Goal: Information Seeking & Learning: Learn about a topic

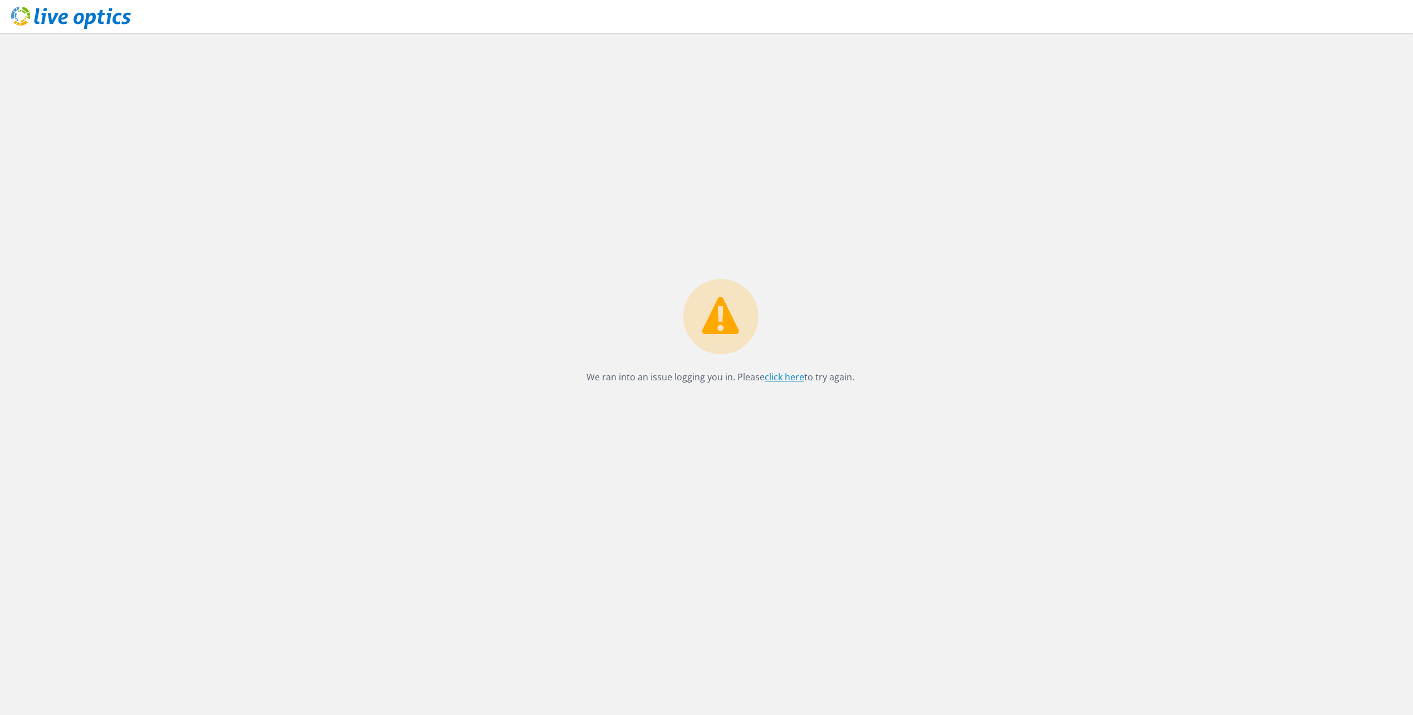
click at [781, 379] on link "click here" at bounding box center [785, 377] width 40 height 12
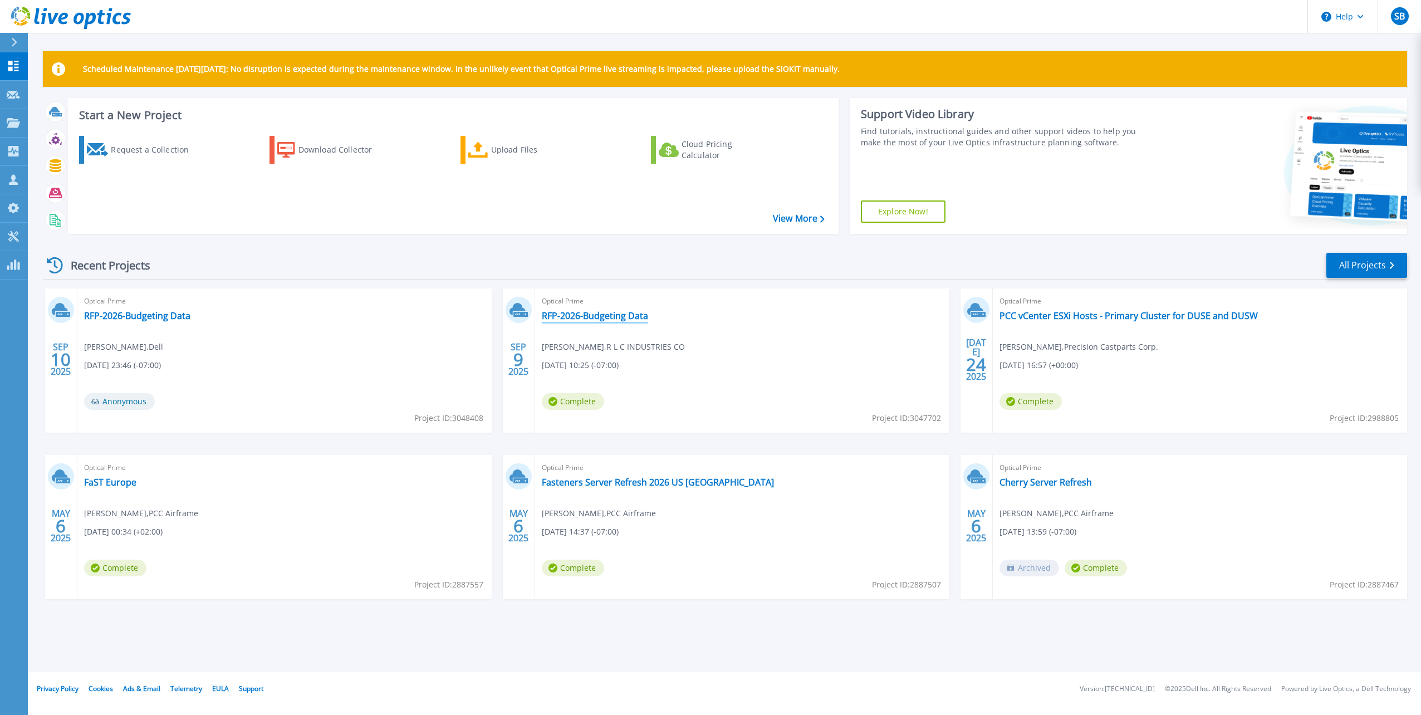
click at [590, 316] on link "RFP-2026-Budgeting Data" at bounding box center [595, 315] width 106 height 11
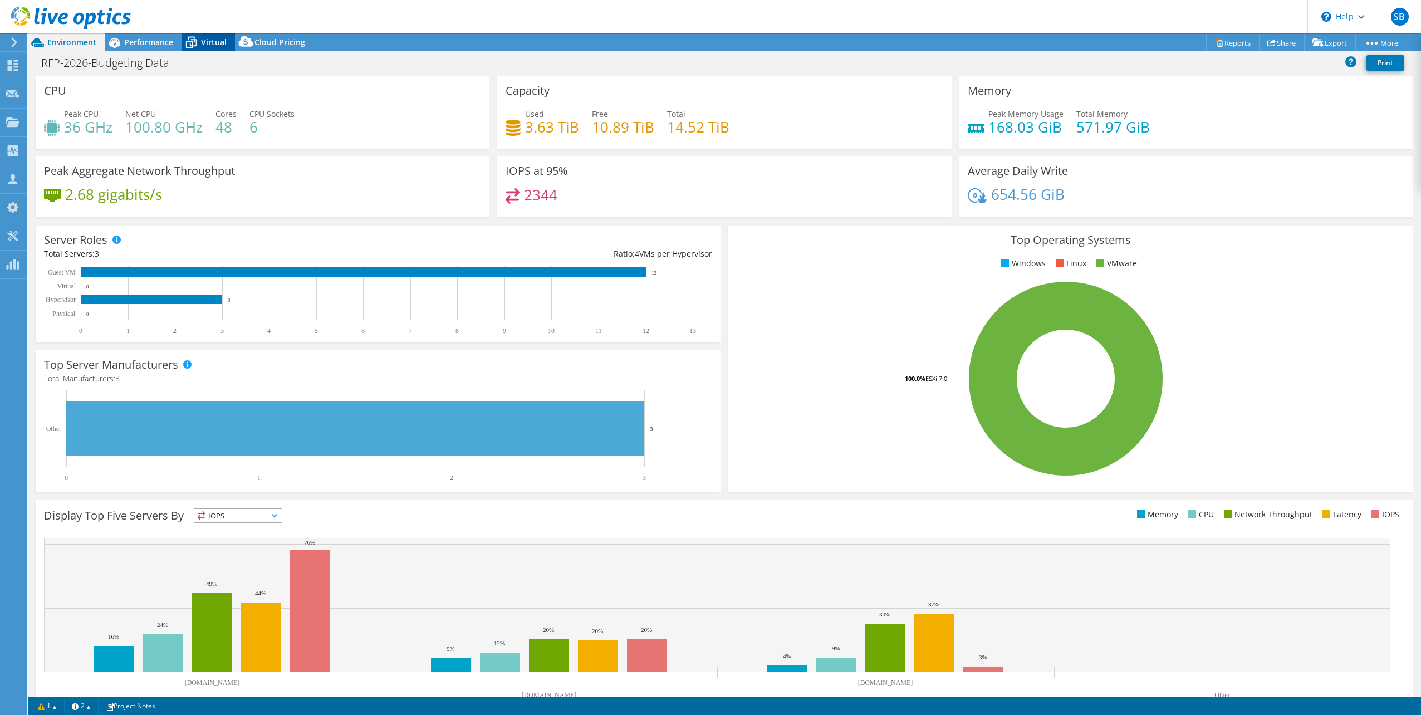
click at [205, 39] on span "Virtual" at bounding box center [214, 42] width 26 height 11
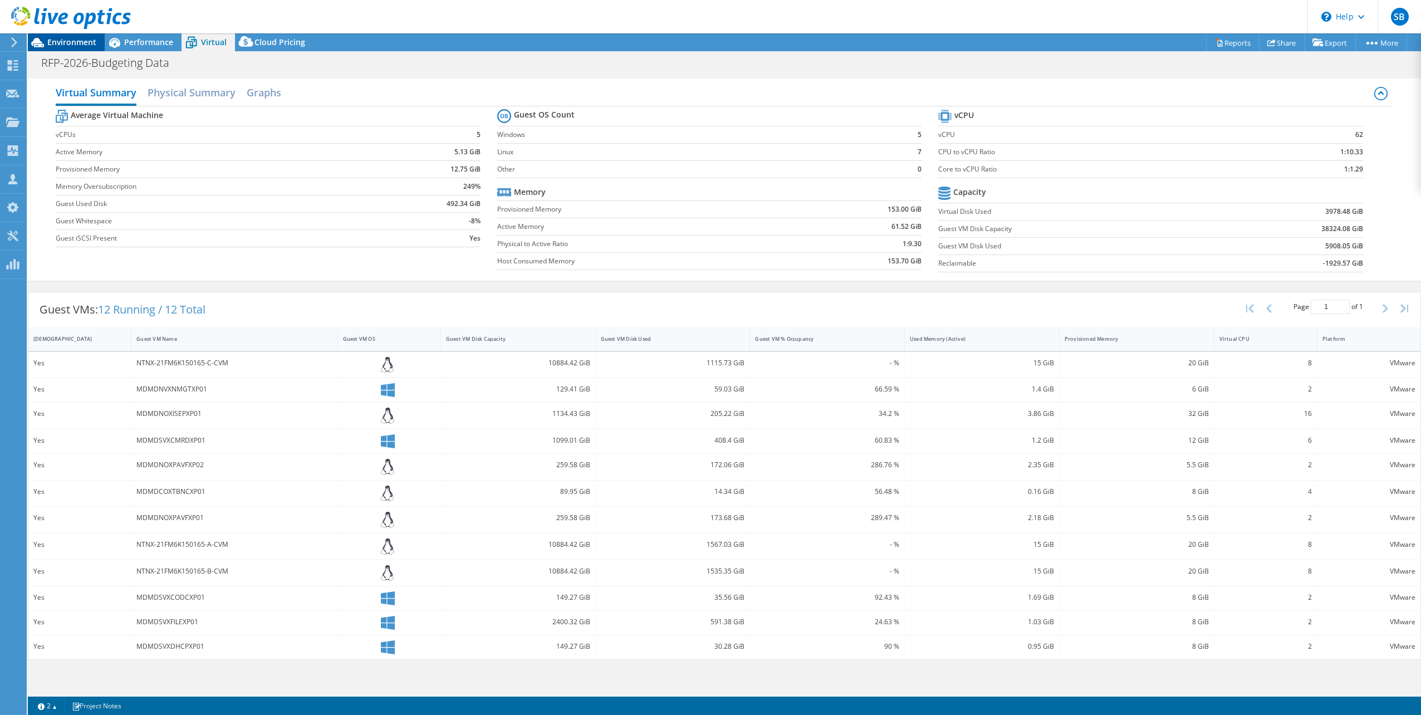
click at [73, 42] on span "Environment" at bounding box center [71, 42] width 49 height 11
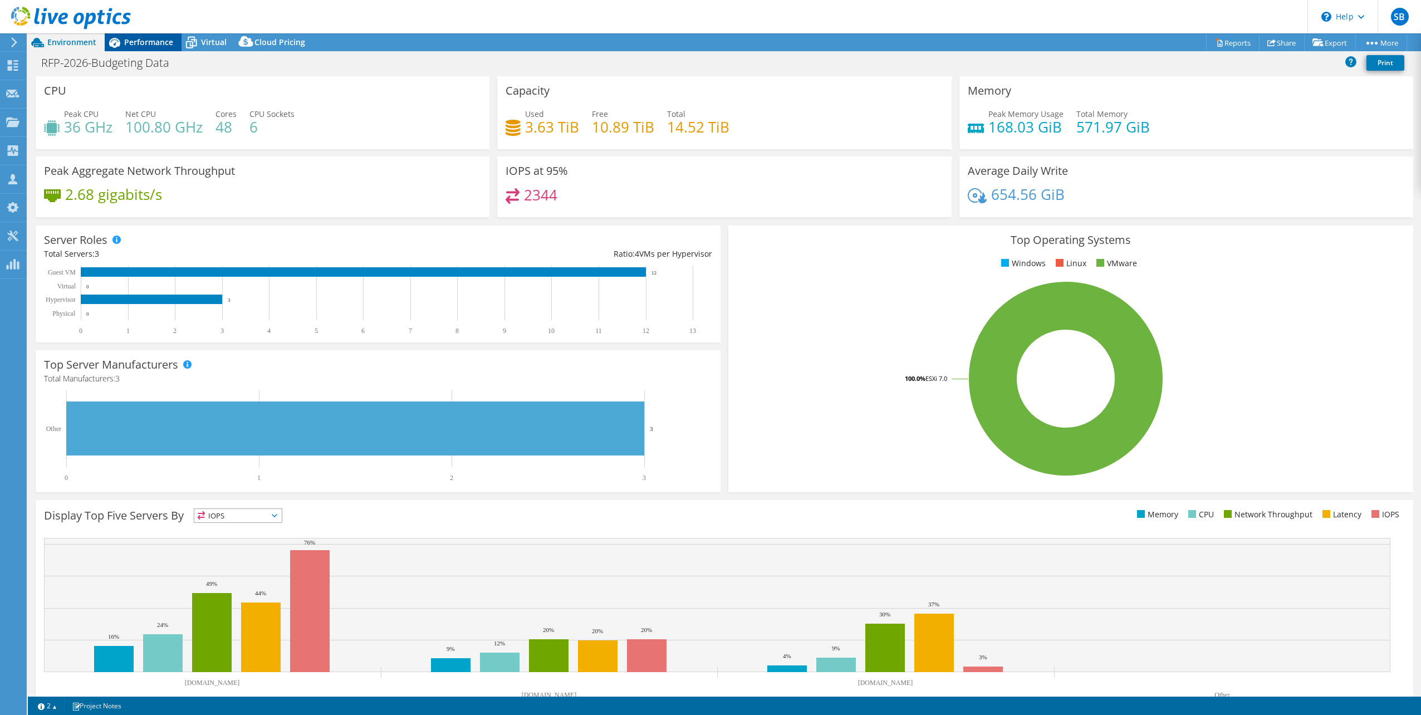
click at [140, 43] on span "Performance" at bounding box center [148, 42] width 49 height 11
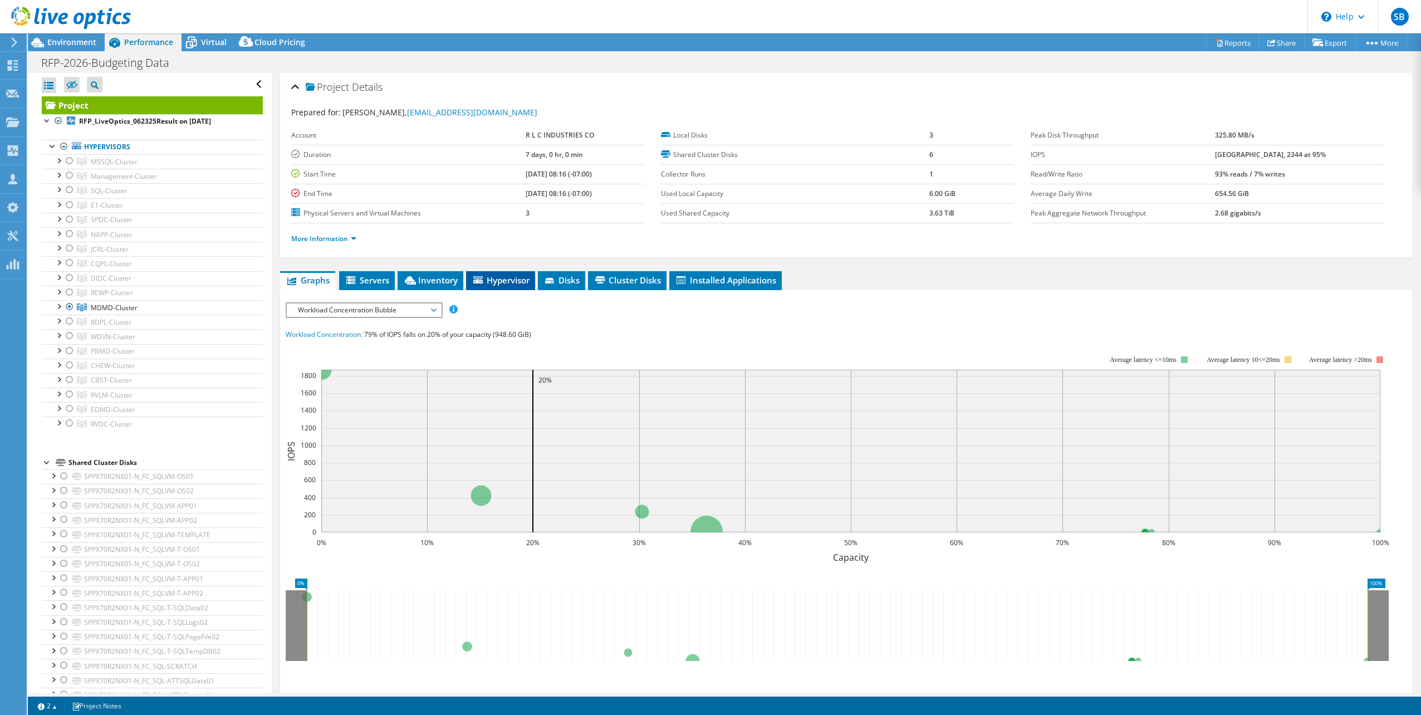
click at [506, 278] on span "Hypervisor" at bounding box center [501, 280] width 58 height 11
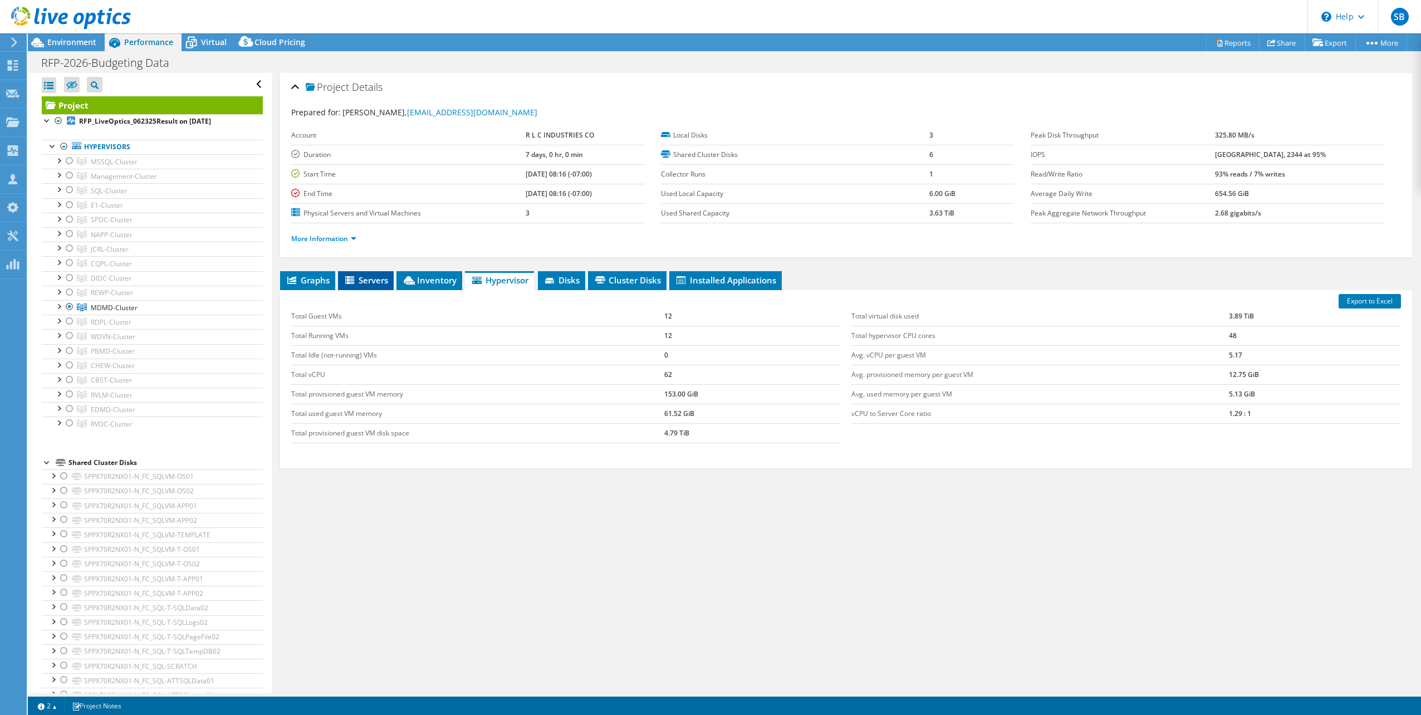
click at [372, 280] on span "Servers" at bounding box center [366, 280] width 45 height 11
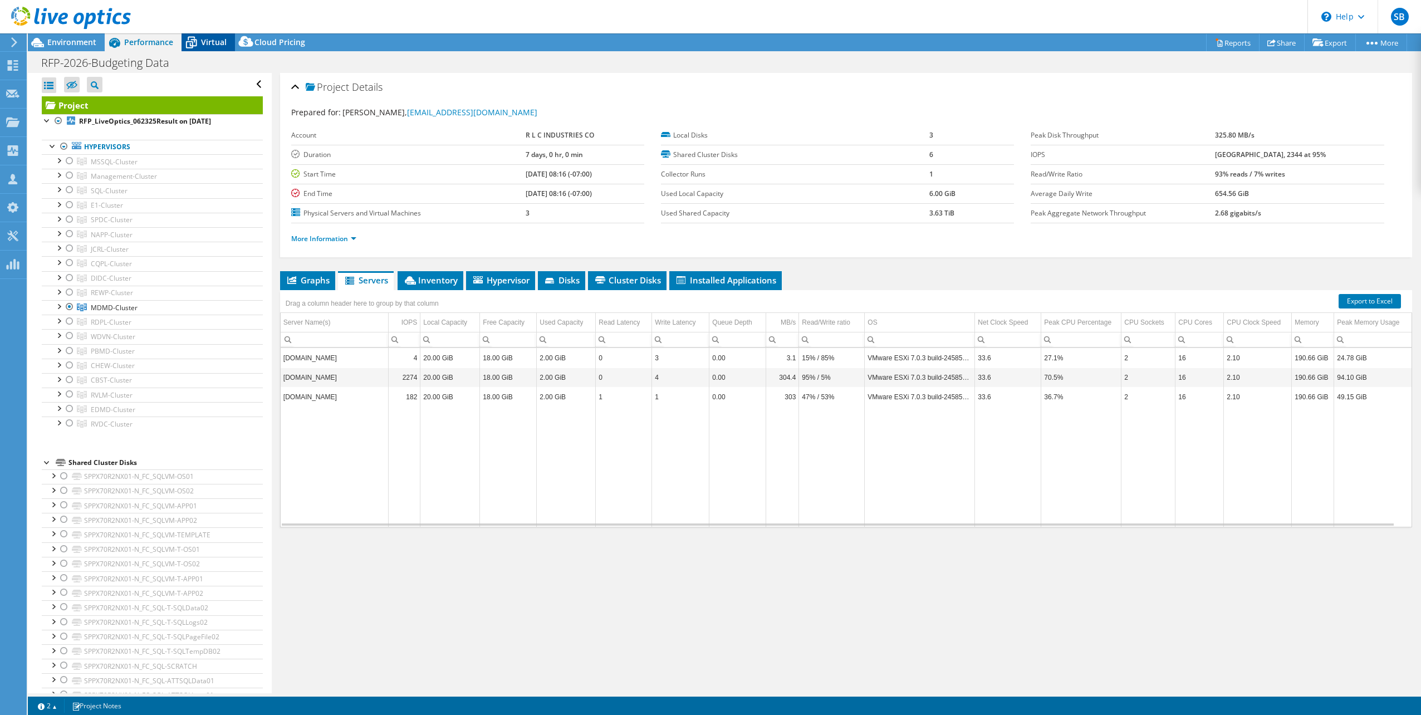
click at [208, 46] on span "Virtual" at bounding box center [214, 42] width 26 height 11
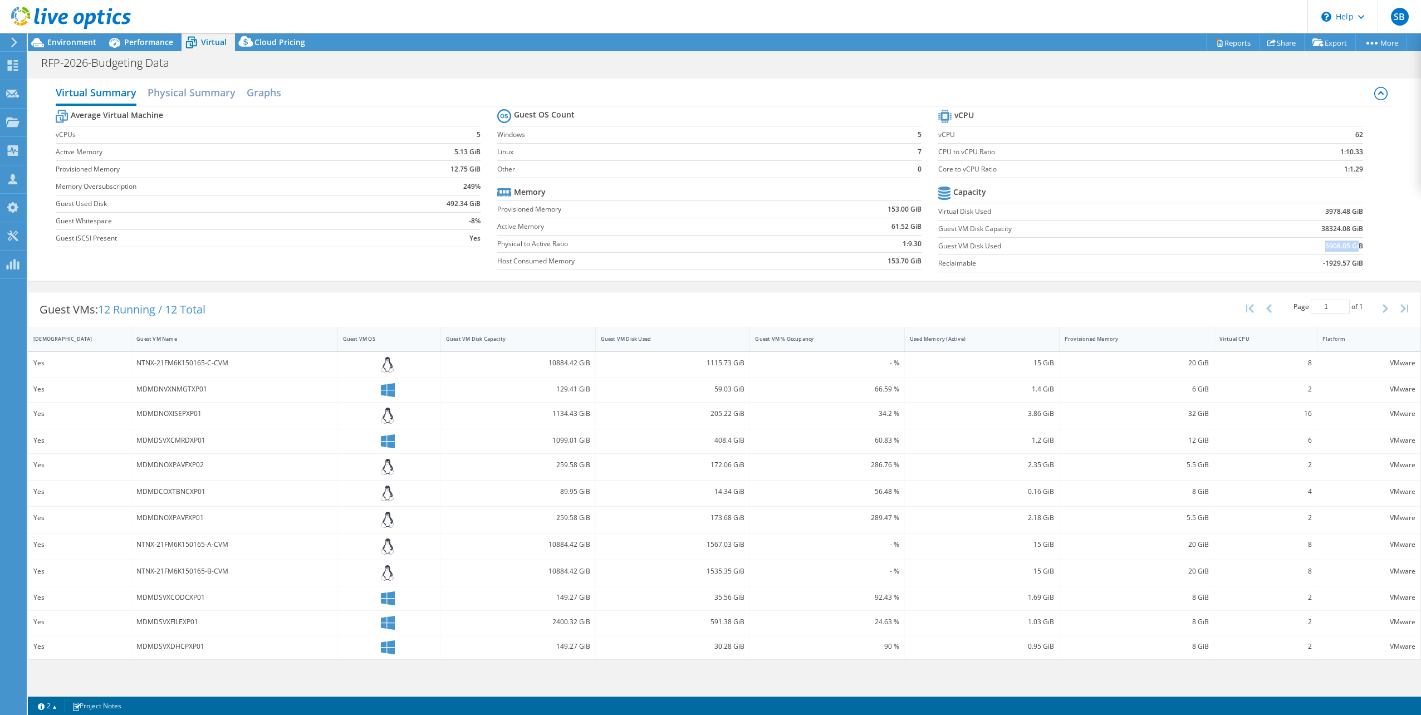
drag, startPoint x: 1322, startPoint y: 246, endPoint x: 1337, endPoint y: 246, distance: 14.5
click at [1356, 242] on td "5908.05 GiB" at bounding box center [1289, 245] width 147 height 17
click at [549, 594] on div "149.27 GiB" at bounding box center [518, 597] width 144 height 12
click at [555, 403] on div "1134.43 GiB" at bounding box center [518, 416] width 155 height 26
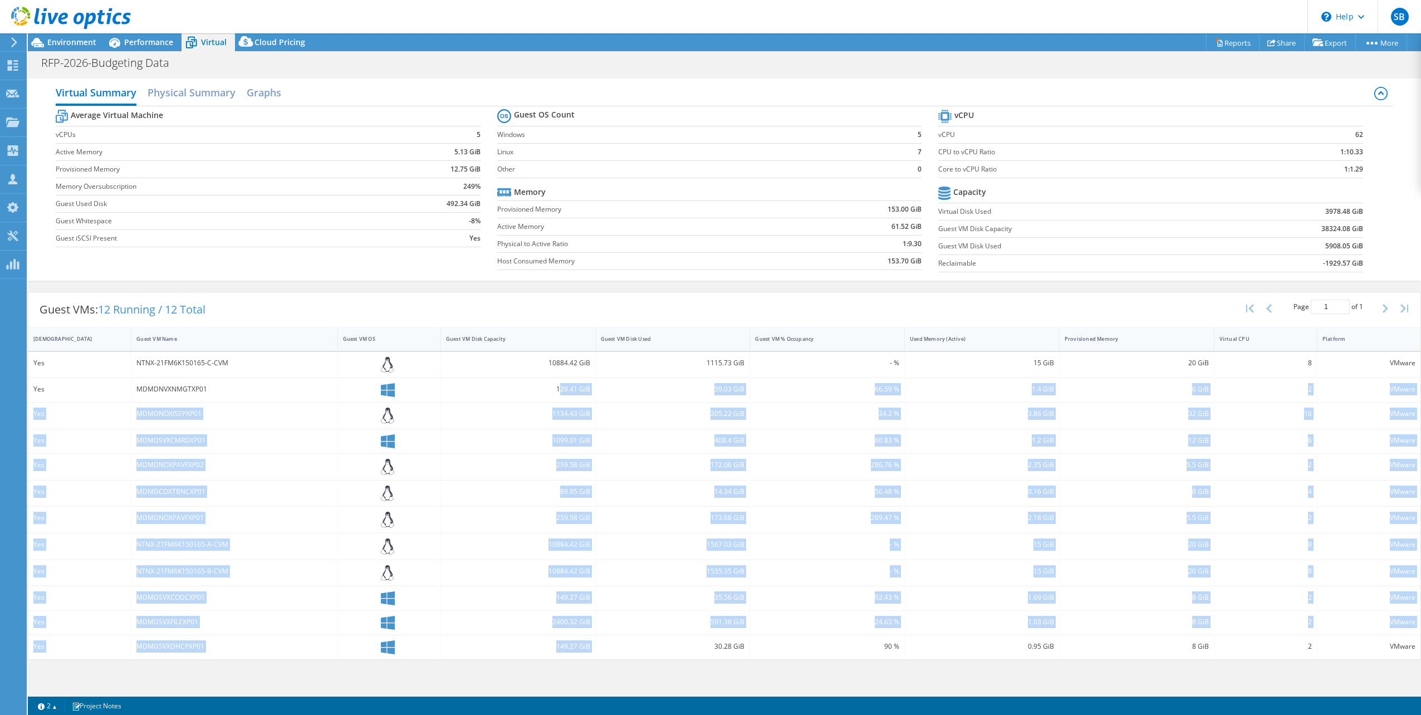
drag, startPoint x: 560, startPoint y: 385, endPoint x: 600, endPoint y: 639, distance: 257.6
click at [600, 639] on div "Yes NTNX-21FM6K150165-C-CVM 10884.42 GiB 1115.73 GiB - % 15 GiB 20 GiB 8 VMware…" at bounding box center [724, 506] width 1392 height 308
click at [600, 639] on div "30.28 GiB" at bounding box center [673, 647] width 155 height 24
click at [618, 640] on div "30.28 GiB" at bounding box center [673, 646] width 144 height 12
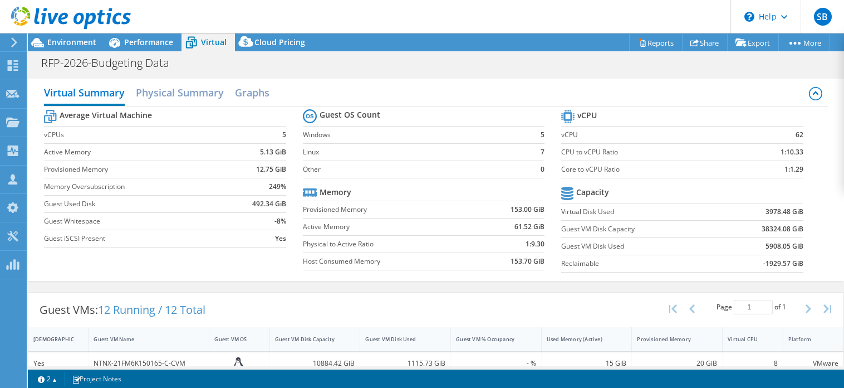
click at [326, 154] on label "Linux" at bounding box center [418, 151] width 231 height 11
click at [149, 41] on span "Performance" at bounding box center [148, 42] width 49 height 11
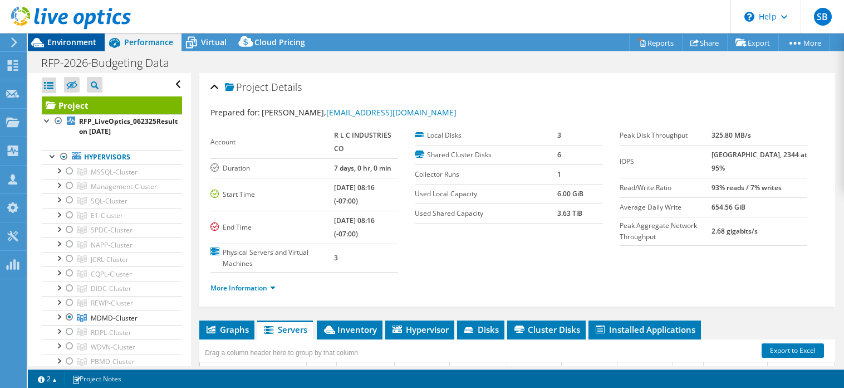
click at [69, 42] on span "Environment" at bounding box center [71, 42] width 49 height 11
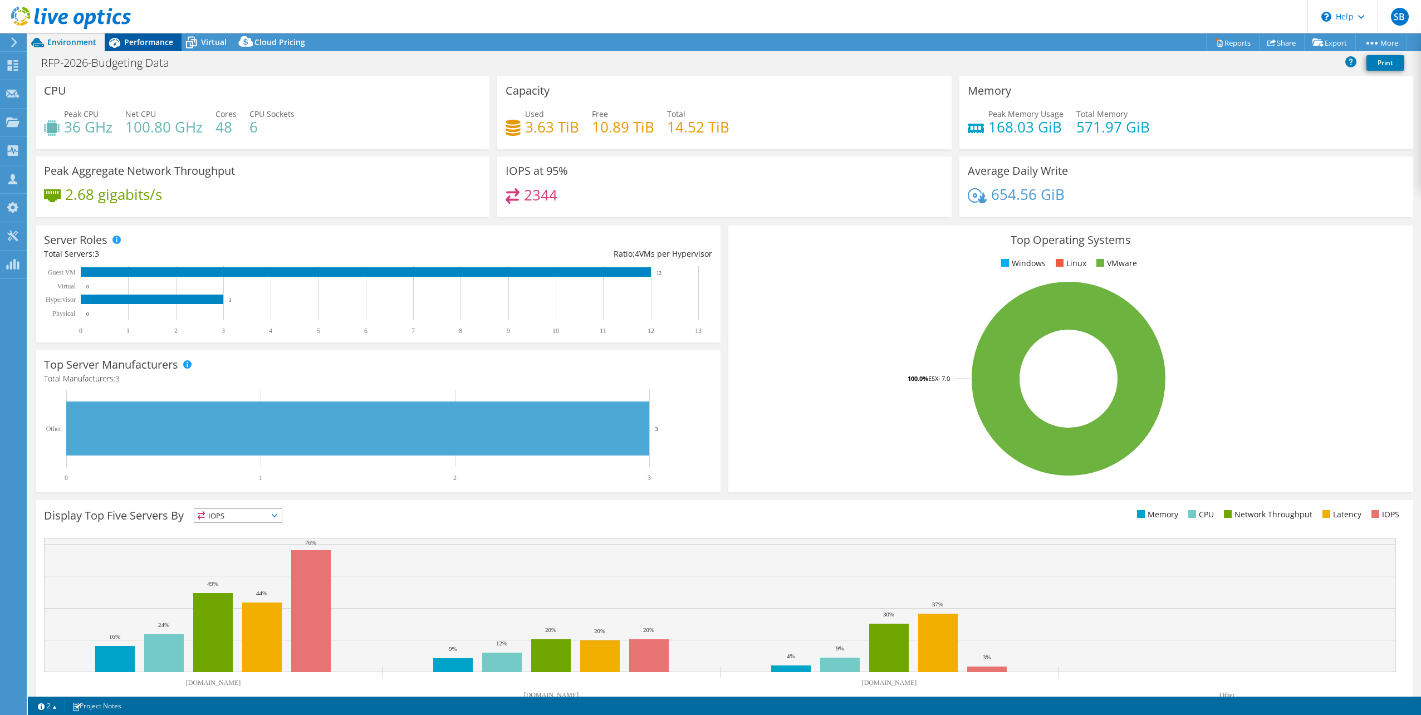
click at [151, 42] on span "Performance" at bounding box center [148, 42] width 49 height 11
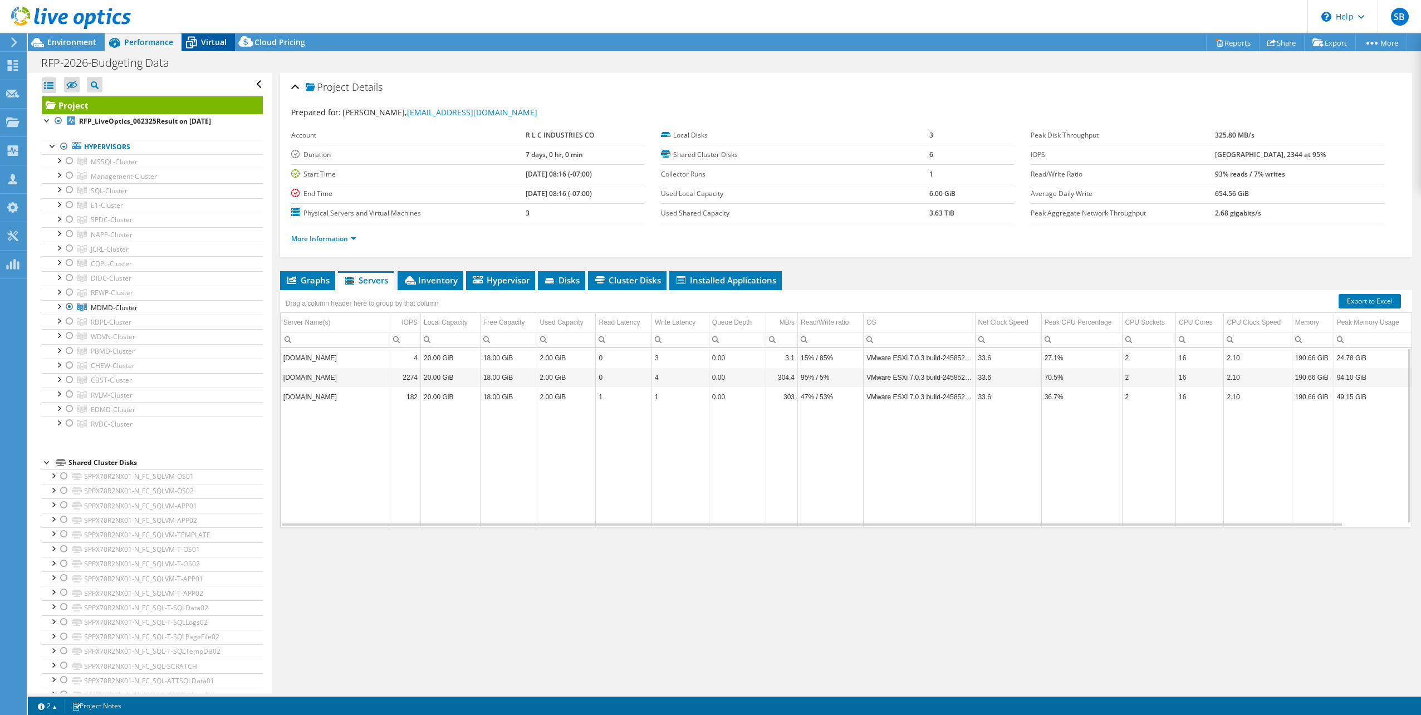
click at [217, 38] on span "Virtual" at bounding box center [214, 42] width 26 height 11
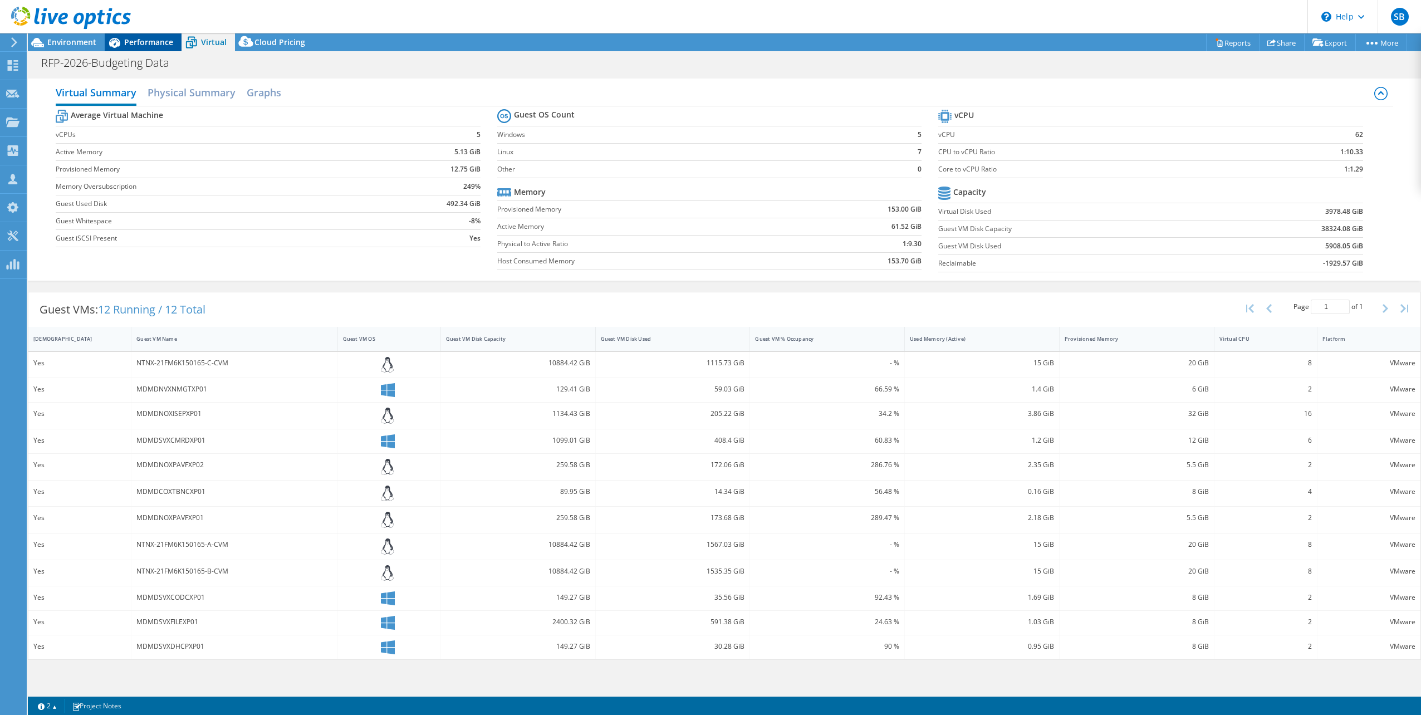
click at [149, 41] on span "Performance" at bounding box center [148, 42] width 49 height 11
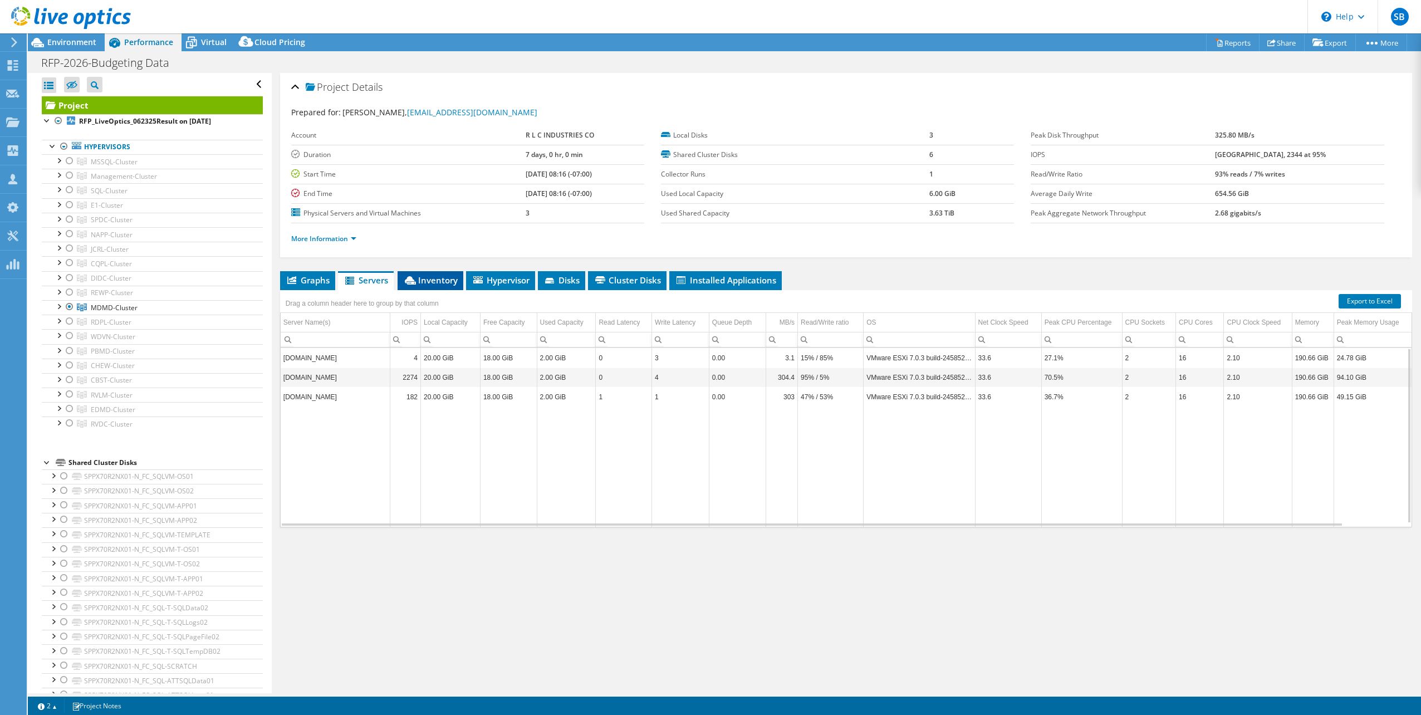
click at [444, 275] on span "Inventory" at bounding box center [430, 280] width 55 height 11
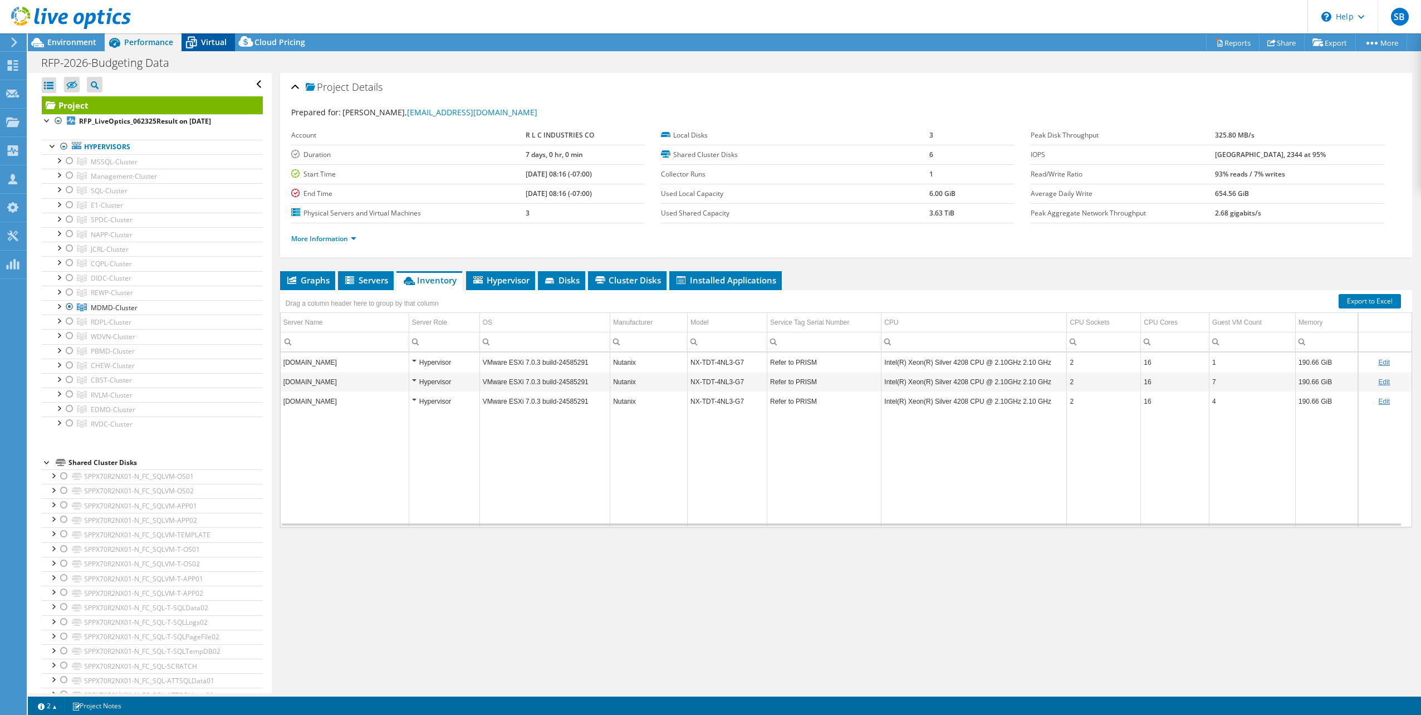
click at [223, 45] on span "Virtual" at bounding box center [214, 42] width 26 height 11
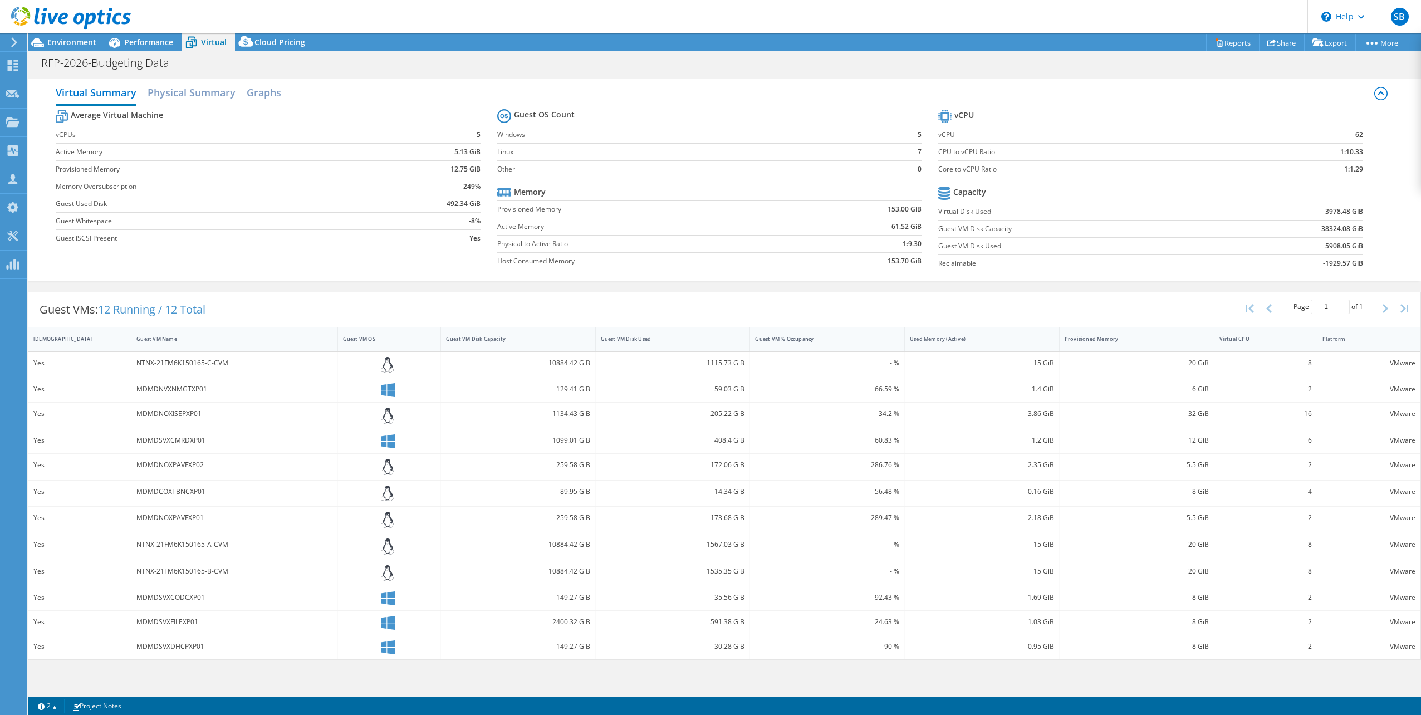
click at [610, 211] on label "Provisioned Memory" at bounding box center [647, 209] width 301 height 11
drag, startPoint x: 1323, startPoint y: 248, endPoint x: 1350, endPoint y: 242, distance: 28.0
click at [1350, 242] on td "5908.05 GiB" at bounding box center [1289, 245] width 147 height 17
copy b "5908.05"
